Goal: Task Accomplishment & Management: Manage account settings

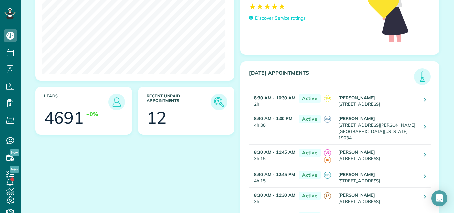
scroll to position [111, 0]
click at [215, 98] on img at bounding box center [218, 101] width 15 height 15
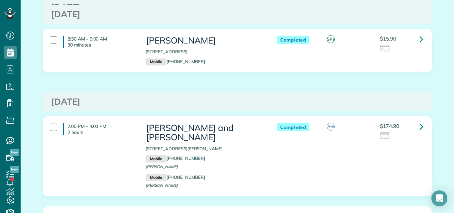
scroll to position [294, 0]
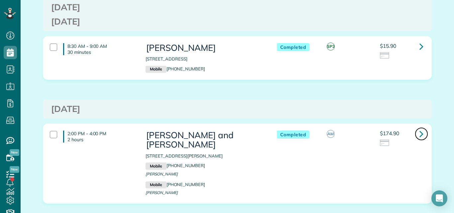
click at [419, 140] on icon at bounding box center [421, 134] width 4 height 12
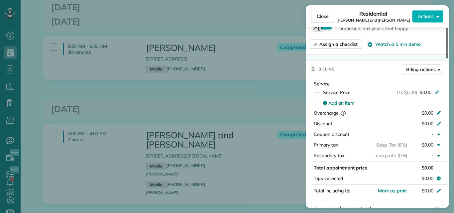
drag, startPoint x: 447, startPoint y: 51, endPoint x: 448, endPoint y: 109, distance: 58.2
click at [448, 58] on div at bounding box center [447, 43] width 2 height 31
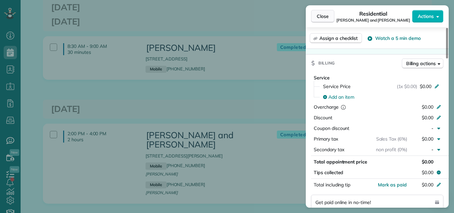
click at [318, 14] on span "Close" at bounding box center [323, 16] width 12 height 7
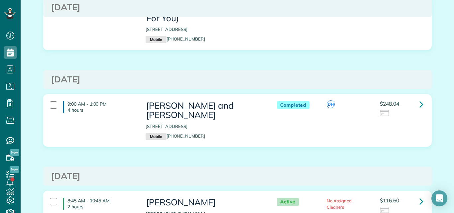
scroll to position [518, 0]
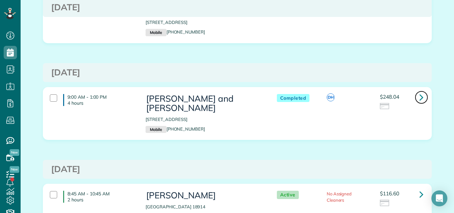
click at [420, 96] on icon at bounding box center [421, 97] width 4 height 12
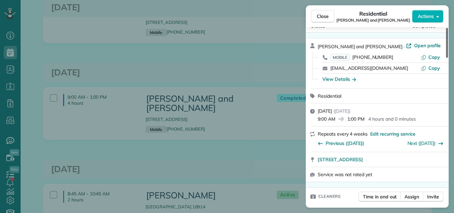
scroll to position [18, 0]
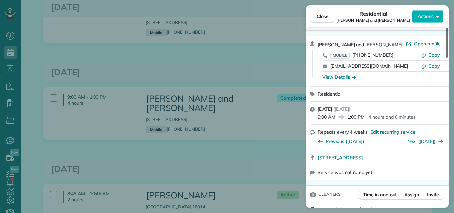
drag, startPoint x: 446, startPoint y: 50, endPoint x: 441, endPoint y: 53, distance: 5.5
click at [446, 53] on div at bounding box center [447, 43] width 2 height 30
click at [322, 17] on span "Close" at bounding box center [323, 16] width 12 height 7
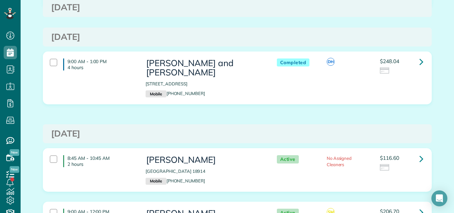
scroll to position [564, 0]
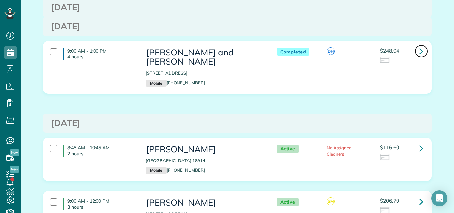
click at [419, 51] on icon at bounding box center [421, 51] width 4 height 12
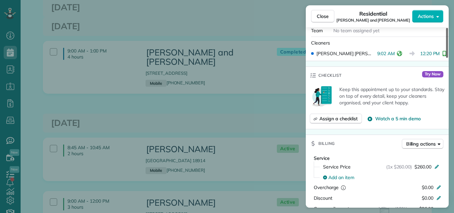
scroll to position [198, 0]
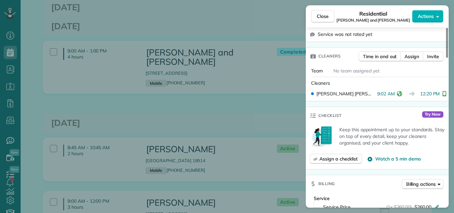
drag, startPoint x: 446, startPoint y: 52, endPoint x: 452, endPoint y: 78, distance: 27.2
click at [448, 58] on div at bounding box center [447, 43] width 2 height 30
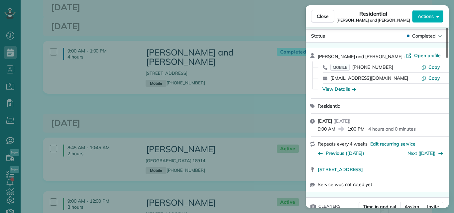
scroll to position [0, 0]
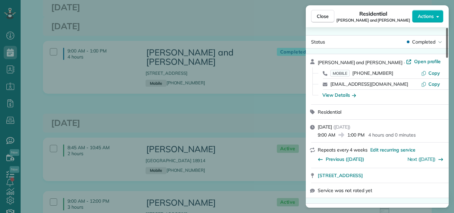
drag, startPoint x: 447, startPoint y: 72, endPoint x: 444, endPoint y: 42, distance: 30.4
click at [446, 42] on div at bounding box center [447, 43] width 2 height 30
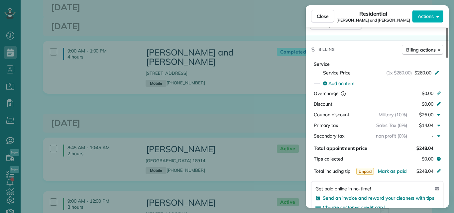
scroll to position [294, 0]
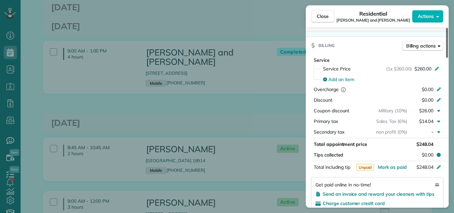
drag, startPoint x: 447, startPoint y: 40, endPoint x: 449, endPoint y: 89, distance: 48.9
click at [448, 58] on div at bounding box center [447, 43] width 2 height 30
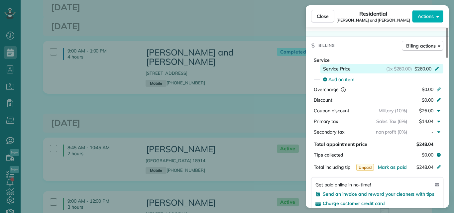
click at [426, 70] on span "$260.00" at bounding box center [422, 68] width 17 height 7
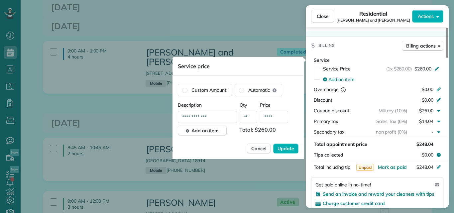
click at [277, 117] on input "****" at bounding box center [274, 117] width 28 height 12
type input "**"
type input "*******"
click at [280, 148] on span "Update" at bounding box center [285, 148] width 17 height 7
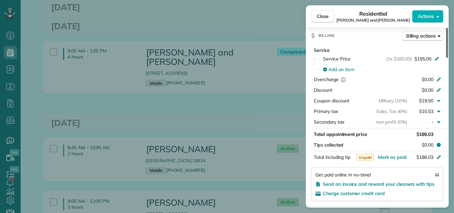
scroll to position [322, 0]
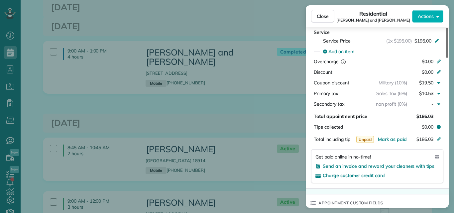
drag, startPoint x: 446, startPoint y: 78, endPoint x: 447, endPoint y: 82, distance: 4.8
click at [447, 58] on div at bounding box center [447, 43] width 2 height 30
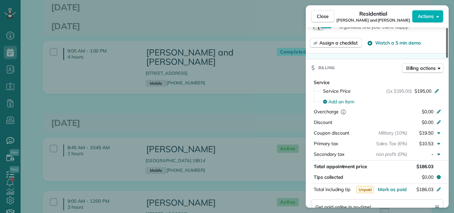
scroll to position [234, 0]
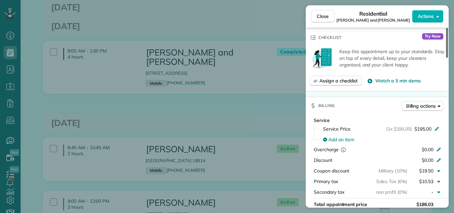
drag, startPoint x: 447, startPoint y: 86, endPoint x: 447, endPoint y: 72, distance: 14.6
click at [447, 58] on div at bounding box center [447, 43] width 2 height 30
click at [412, 105] on span "Billing actions" at bounding box center [421, 106] width 30 height 7
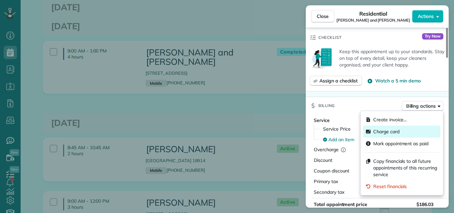
click at [388, 131] on span "Charge card" at bounding box center [386, 131] width 26 height 7
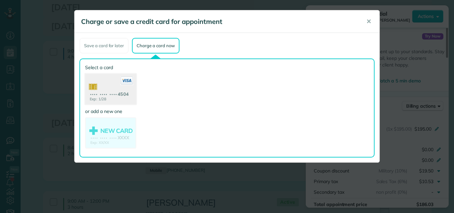
click at [109, 86] on use at bounding box center [110, 90] width 51 height 32
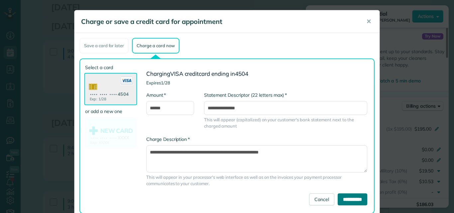
click at [346, 196] on input "**********" at bounding box center [353, 199] width 30 height 12
